Goal: Find specific page/section: Find specific page/section

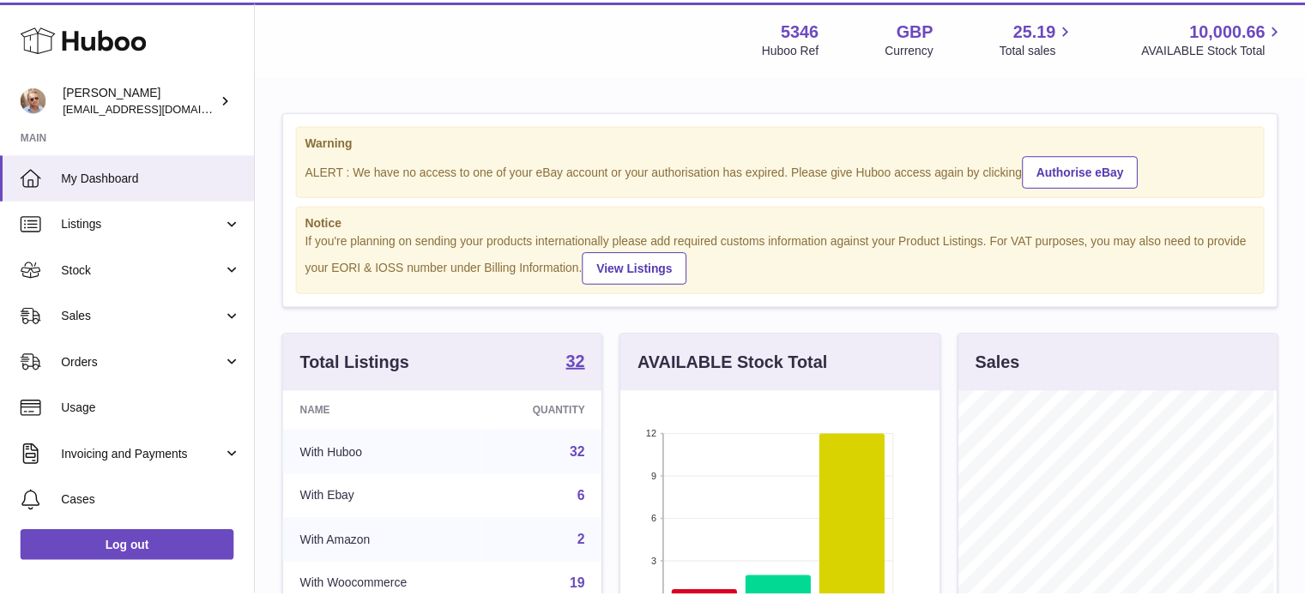
scroll to position [268, 322]
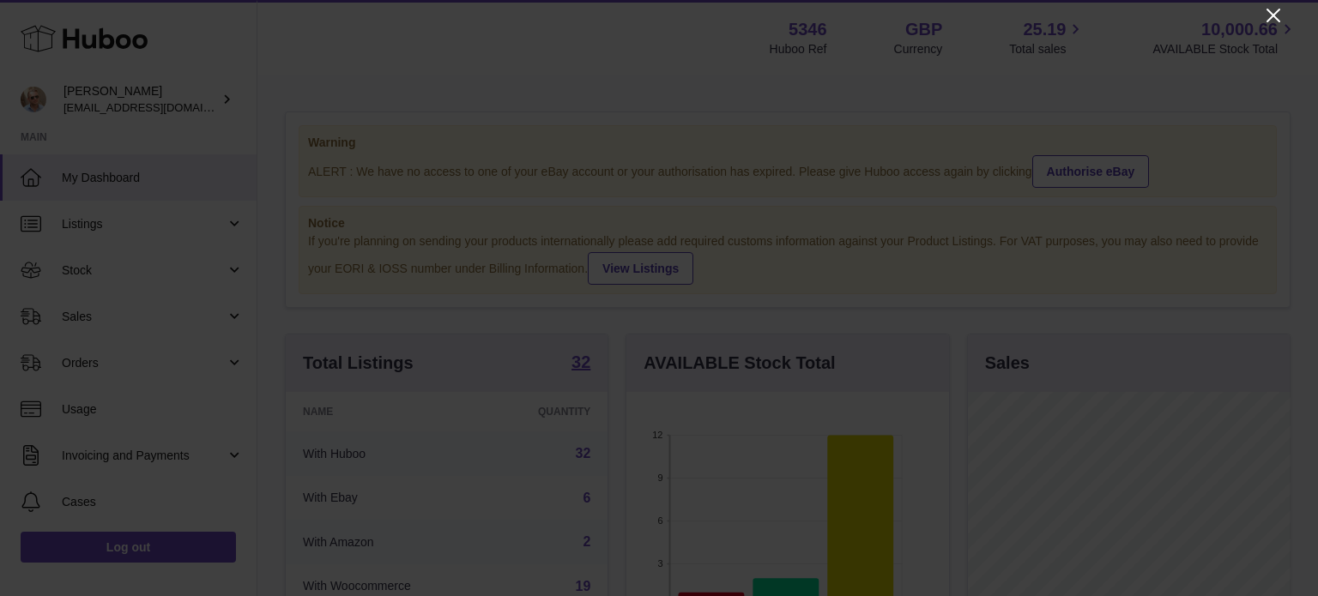
click at [1267, 16] on icon "Close" at bounding box center [1273, 15] width 21 height 21
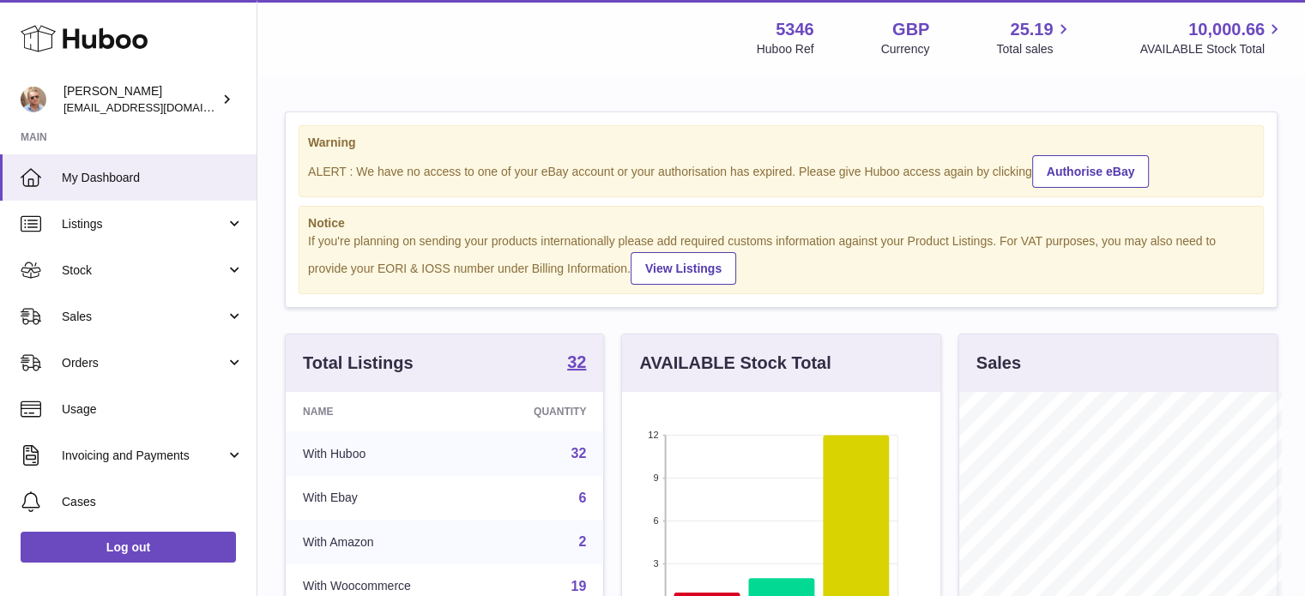
scroll to position [857963, 857912]
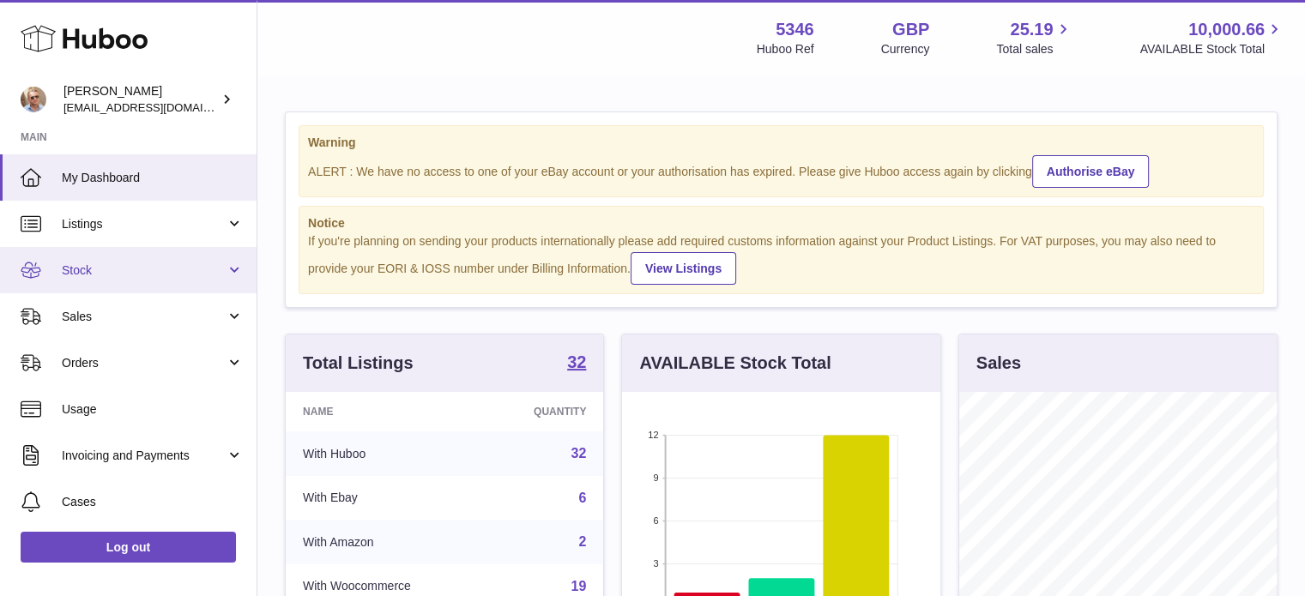
click at [192, 277] on span "Stock" at bounding box center [144, 271] width 164 height 16
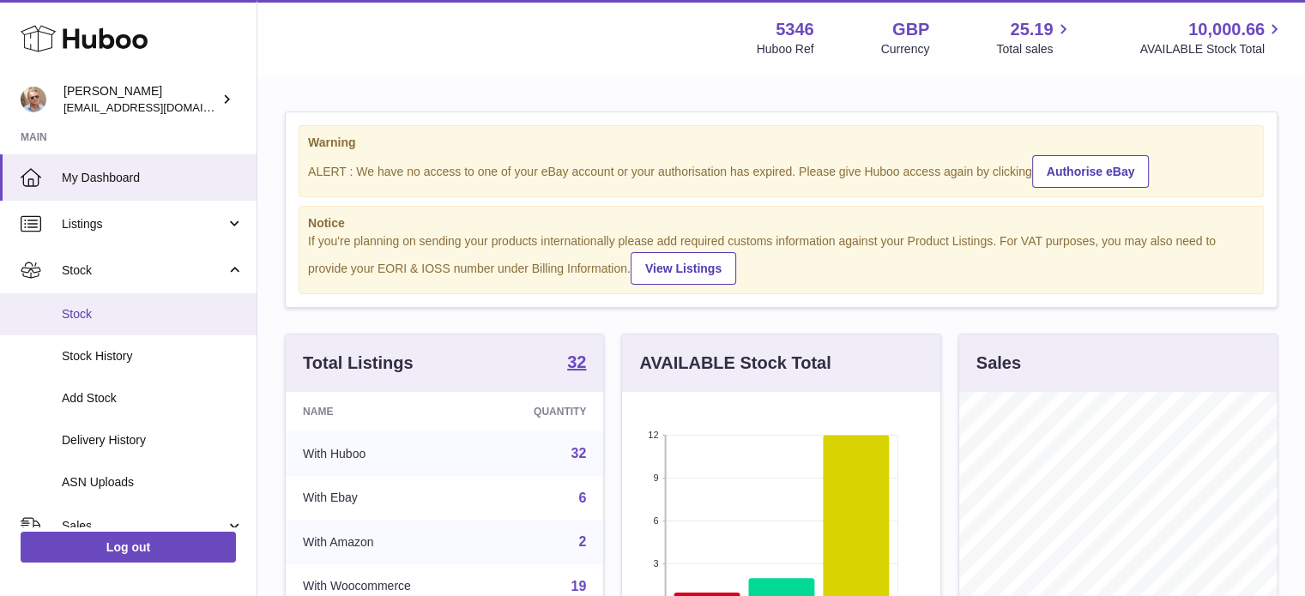
click at [117, 316] on span "Stock" at bounding box center [153, 314] width 182 height 16
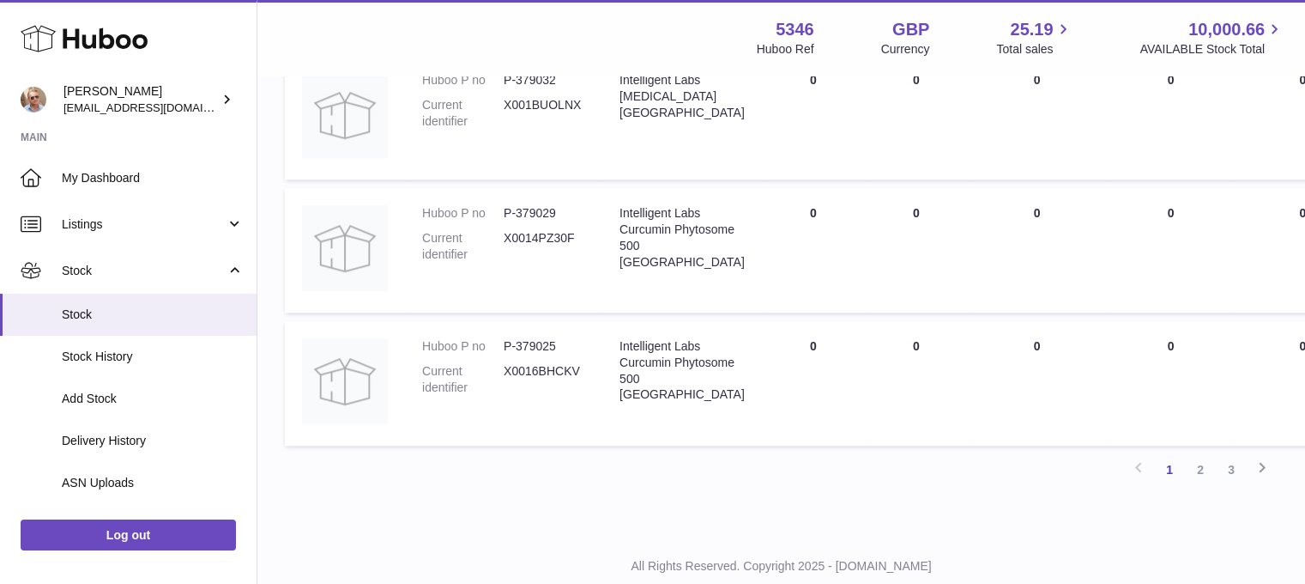
scroll to position [1631, 0]
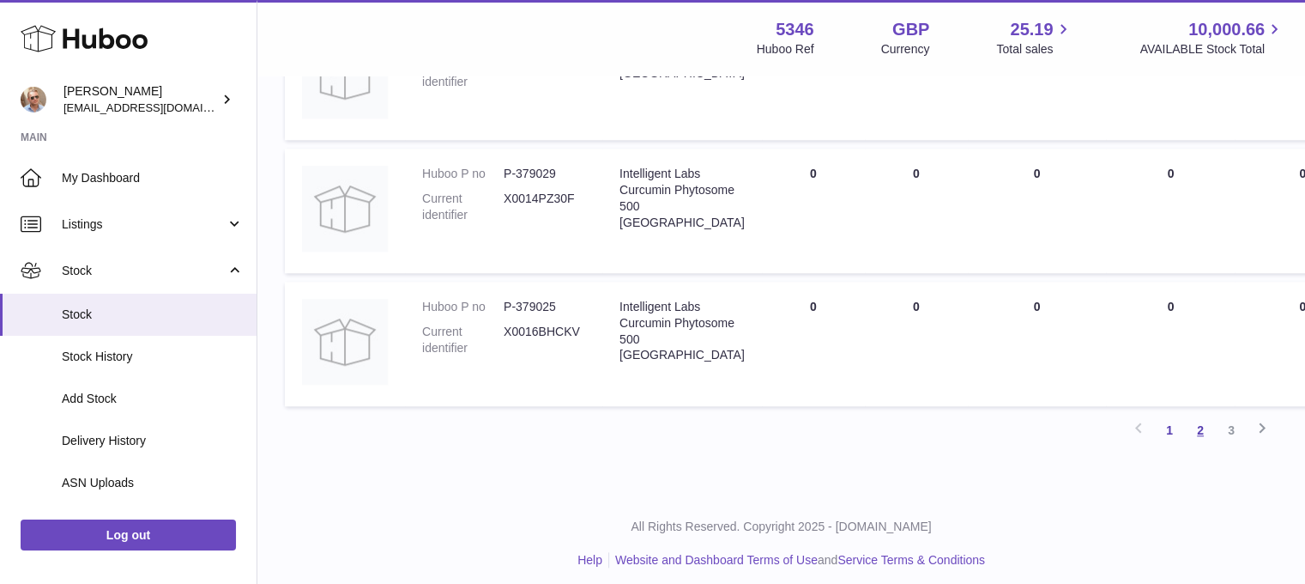
click at [1202, 434] on link "2" at bounding box center [1200, 430] width 31 height 31
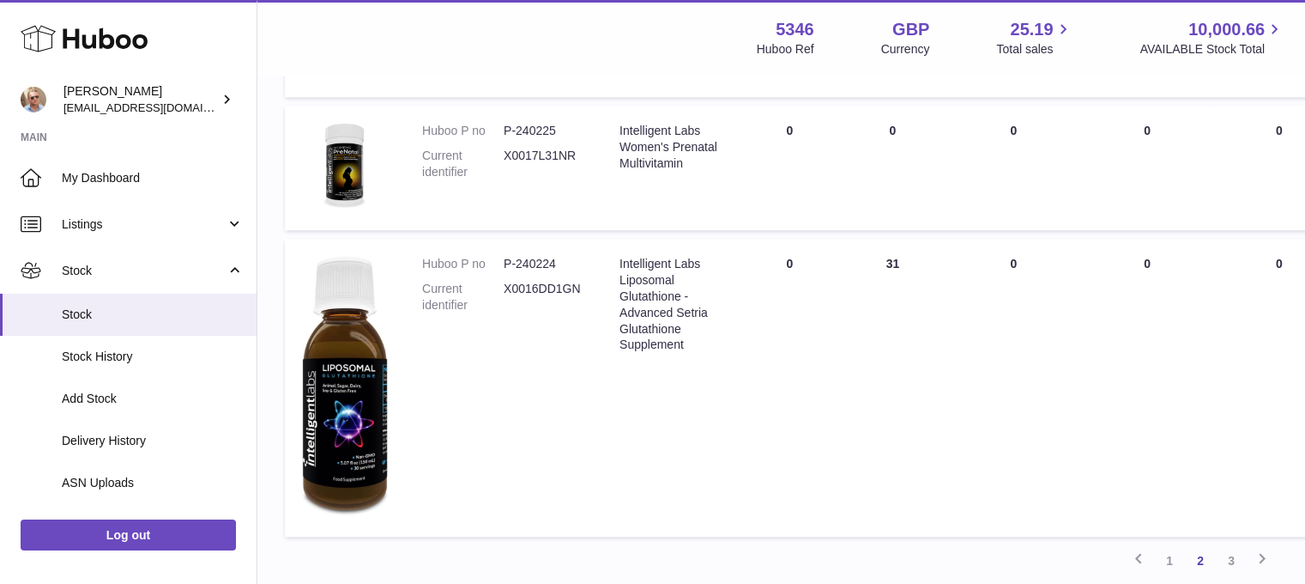
scroll to position [1450, 0]
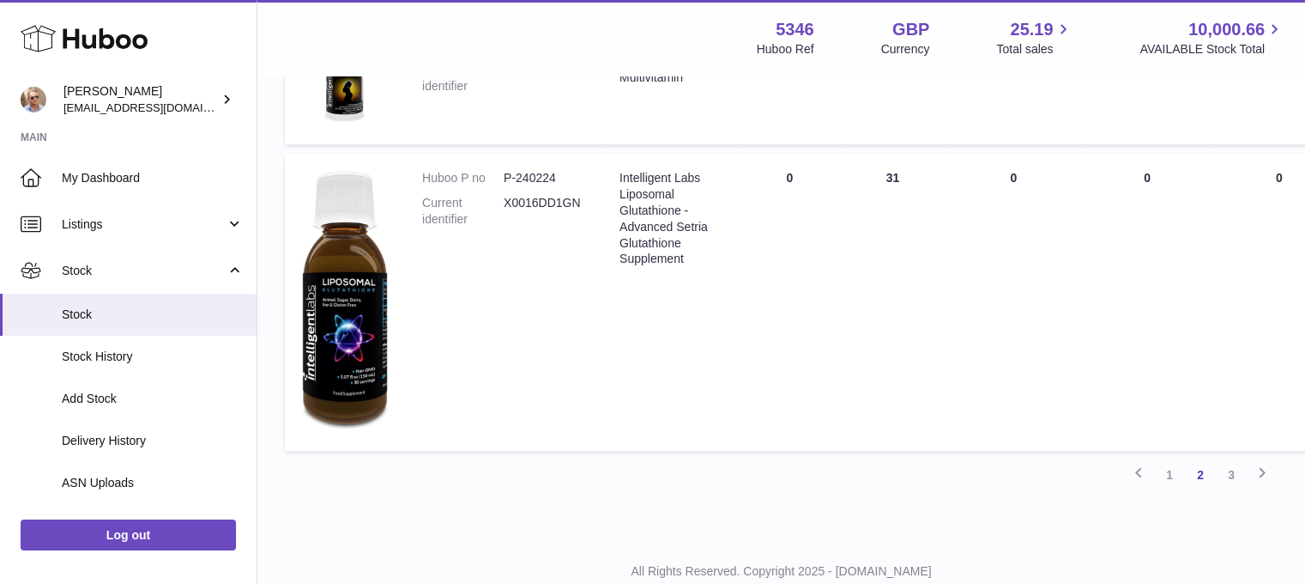
drag, startPoint x: 1236, startPoint y: 470, endPoint x: 1214, endPoint y: 450, distance: 29.7
click at [1238, 469] on link "3" at bounding box center [1231, 474] width 31 height 31
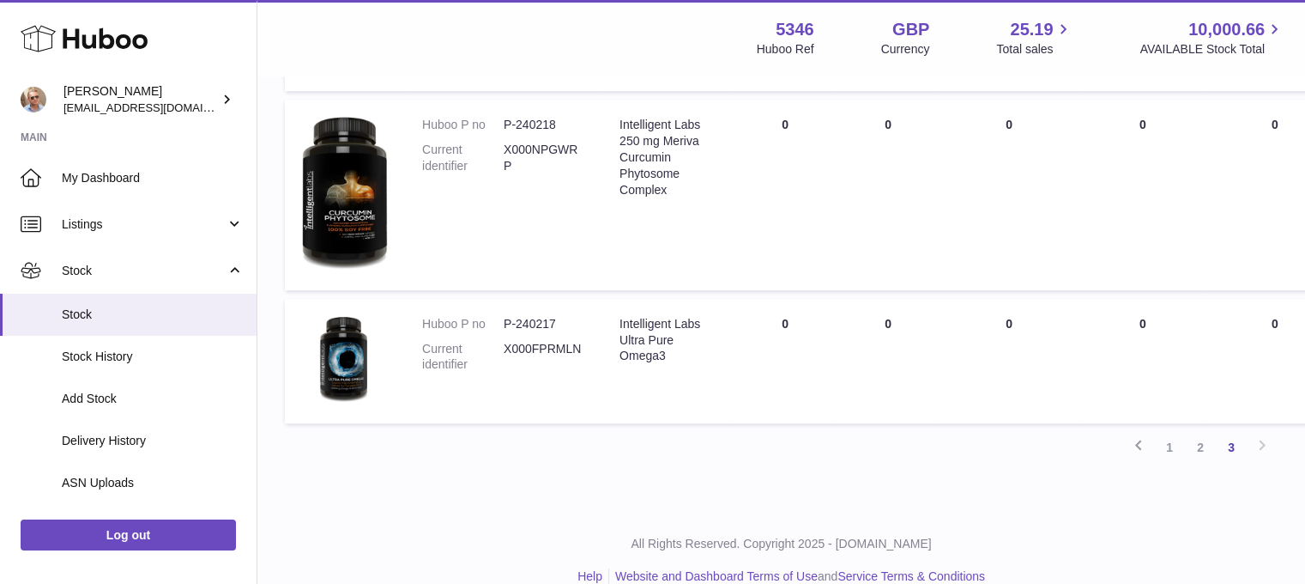
scroll to position [1105, 0]
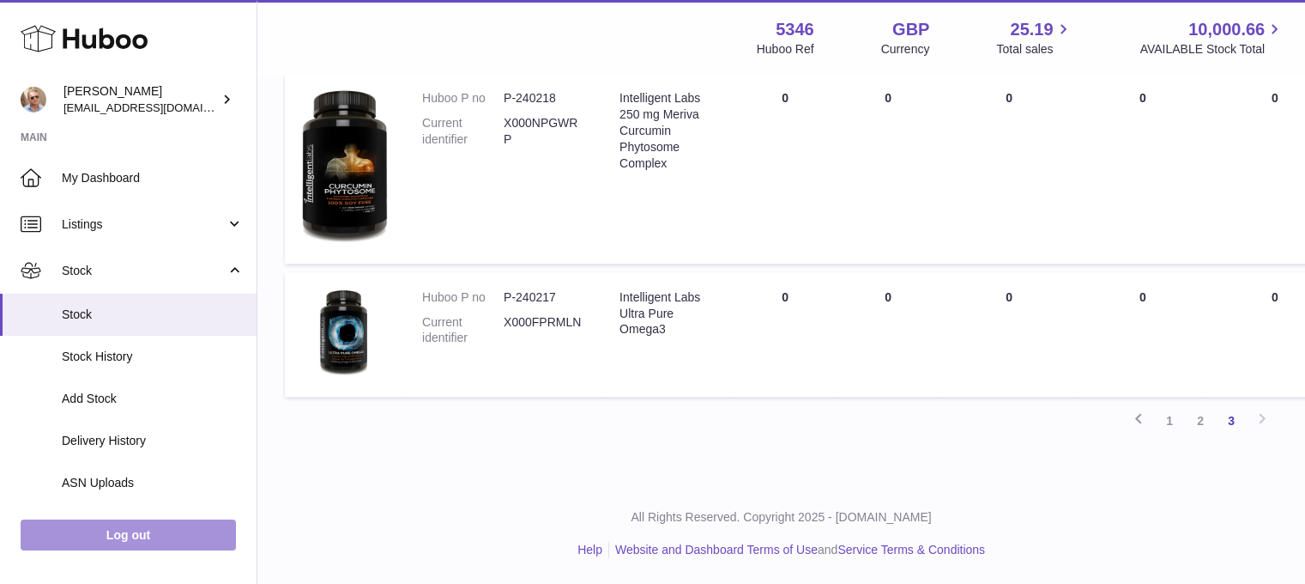
click at [144, 549] on link "Log out" at bounding box center [128, 534] width 215 height 31
